Goal: Task Accomplishment & Management: Complete application form

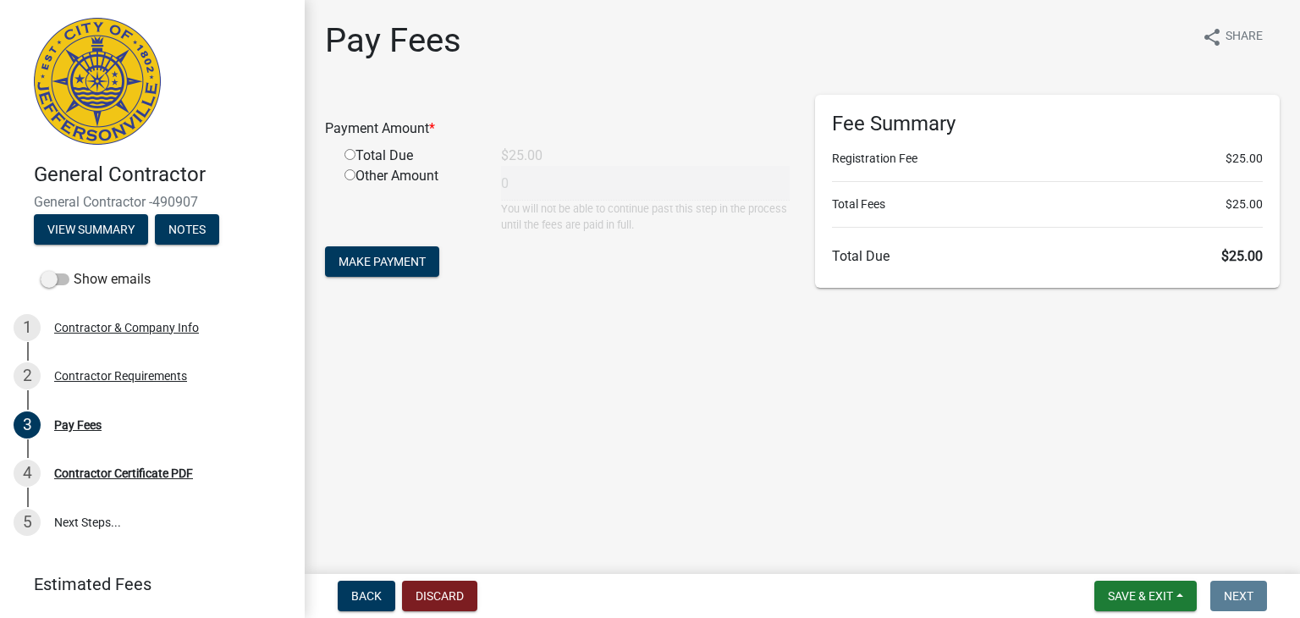
click at [349, 148] on div "Total Due" at bounding box center [410, 156] width 157 height 20
click at [351, 157] on input "radio" at bounding box center [350, 154] width 11 height 11
radio input "true"
type input "25"
click at [369, 262] on span "Make Payment" at bounding box center [382, 262] width 87 height 14
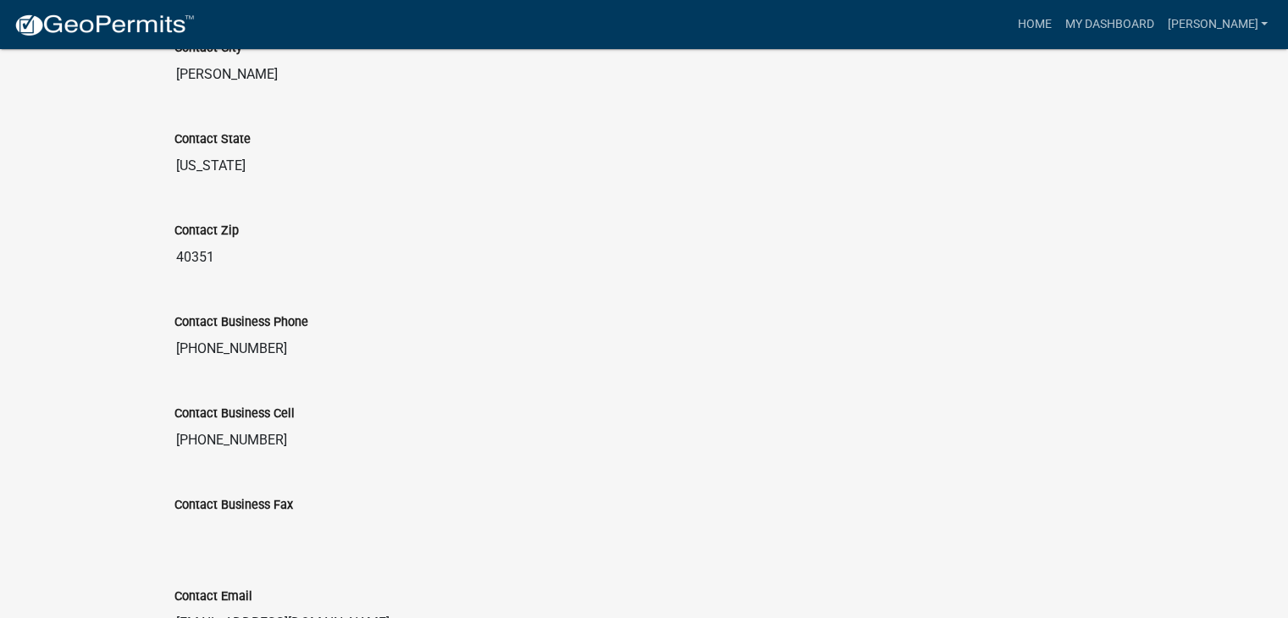
scroll to position [1134, 0]
